Goal: Information Seeking & Learning: Learn about a topic

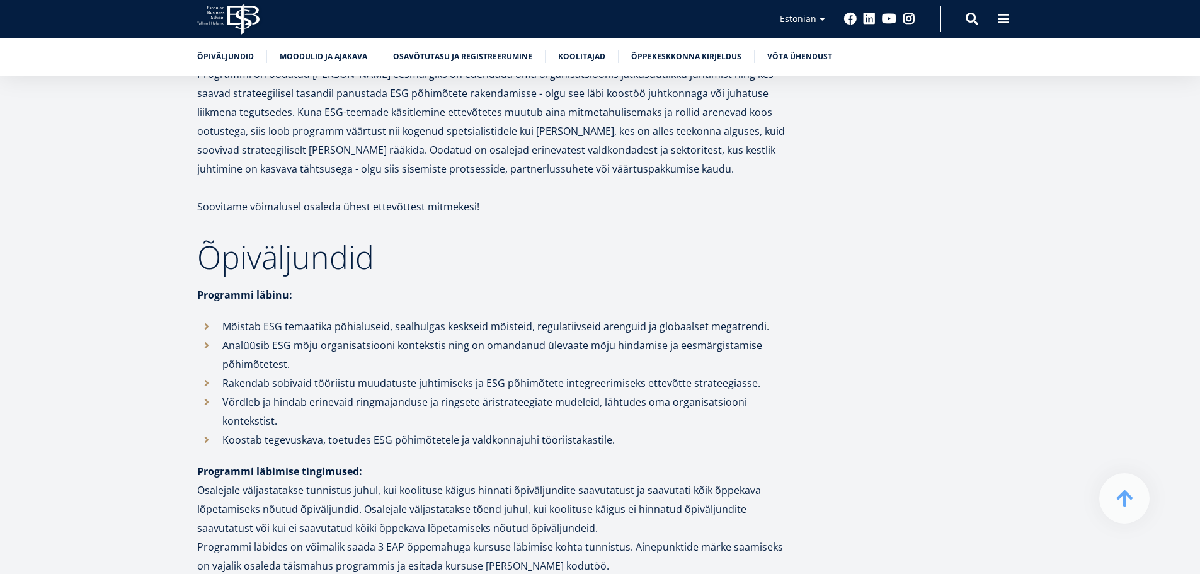
scroll to position [1341, 0]
